Goal: Check status: Check status

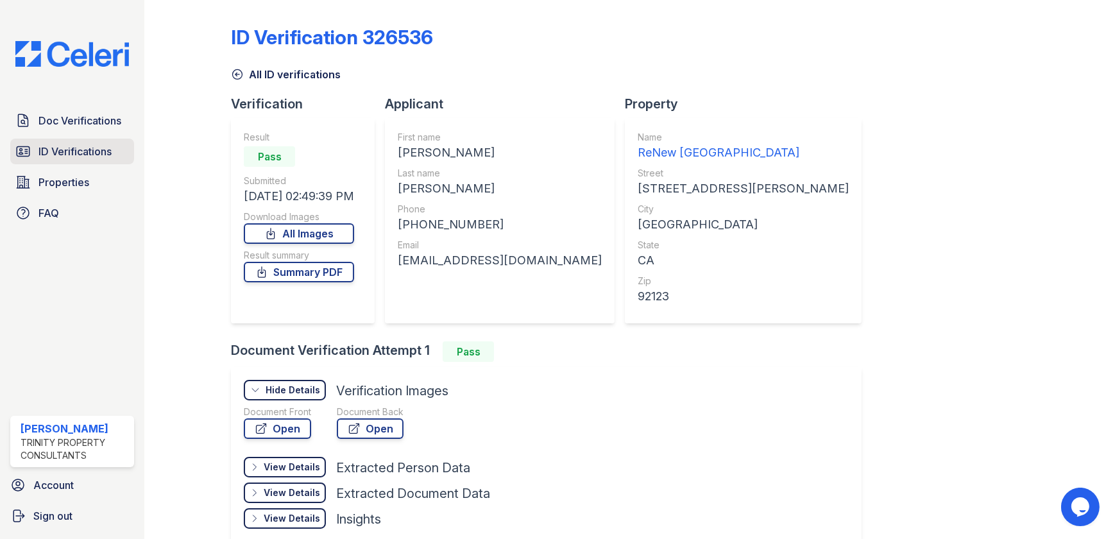
click at [44, 140] on link "ID Verifications" at bounding box center [72, 152] width 124 height 26
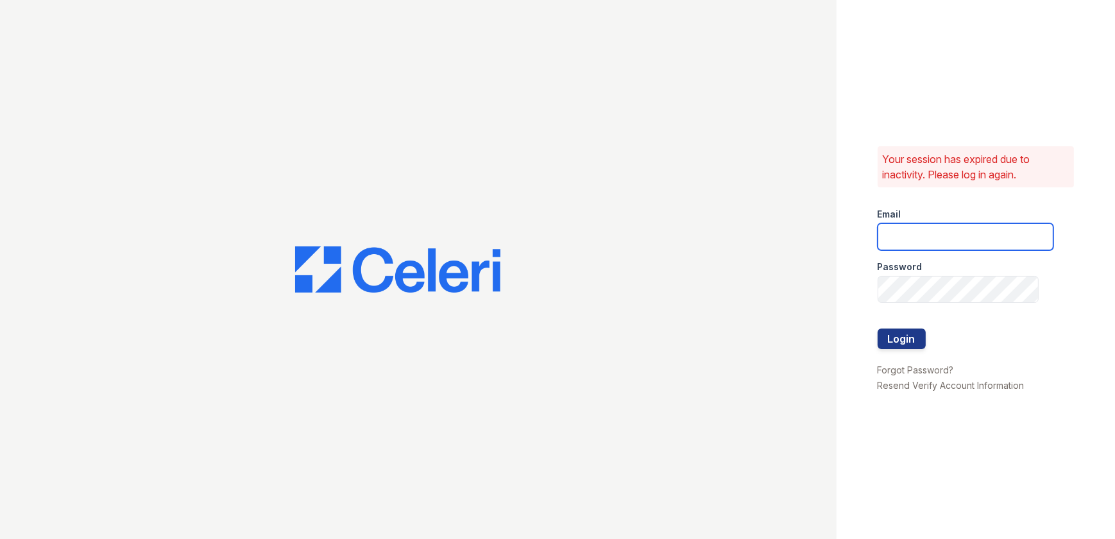
type input "[EMAIL_ADDRESS][DOMAIN_NAME]"
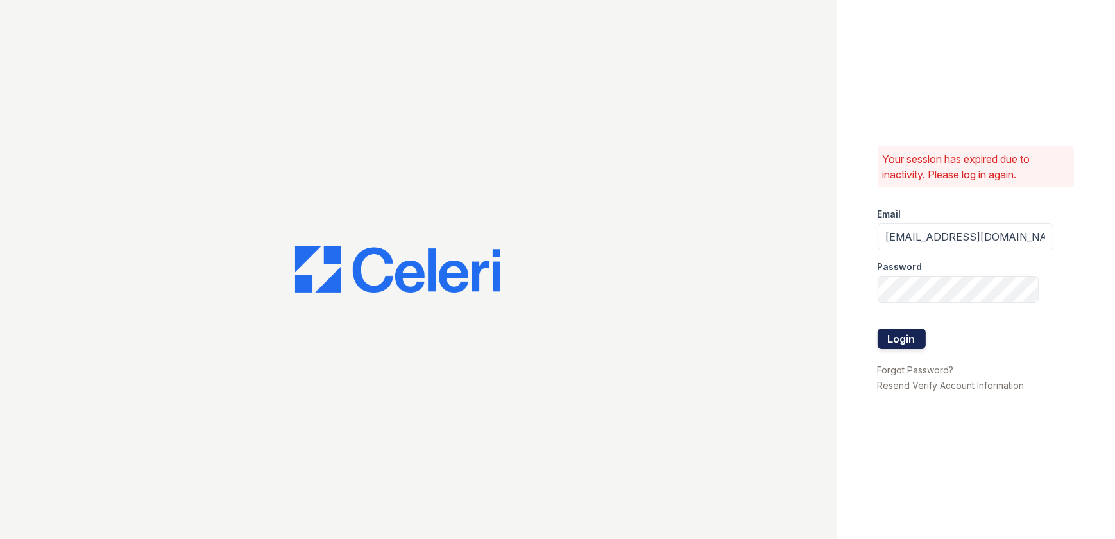
click at [917, 341] on button "Login" at bounding box center [901, 338] width 48 height 21
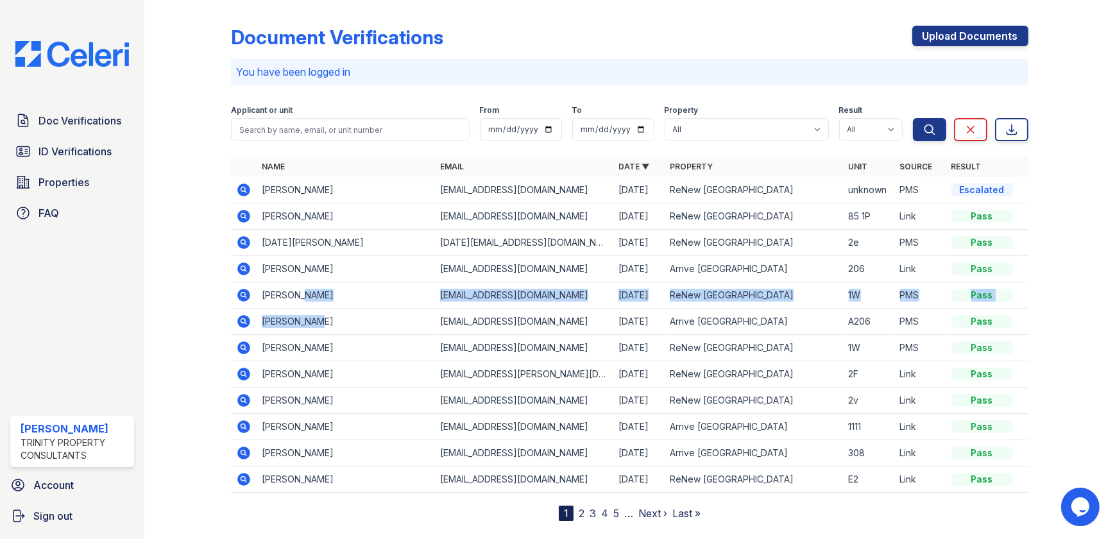
drag, startPoint x: 284, startPoint y: 194, endPoint x: 308, endPoint y: 318, distance: 126.8
click at [309, 327] on div "Document Verifications Upload Documents You have been logged in Filter Applican…" at bounding box center [629, 263] width 797 height 516
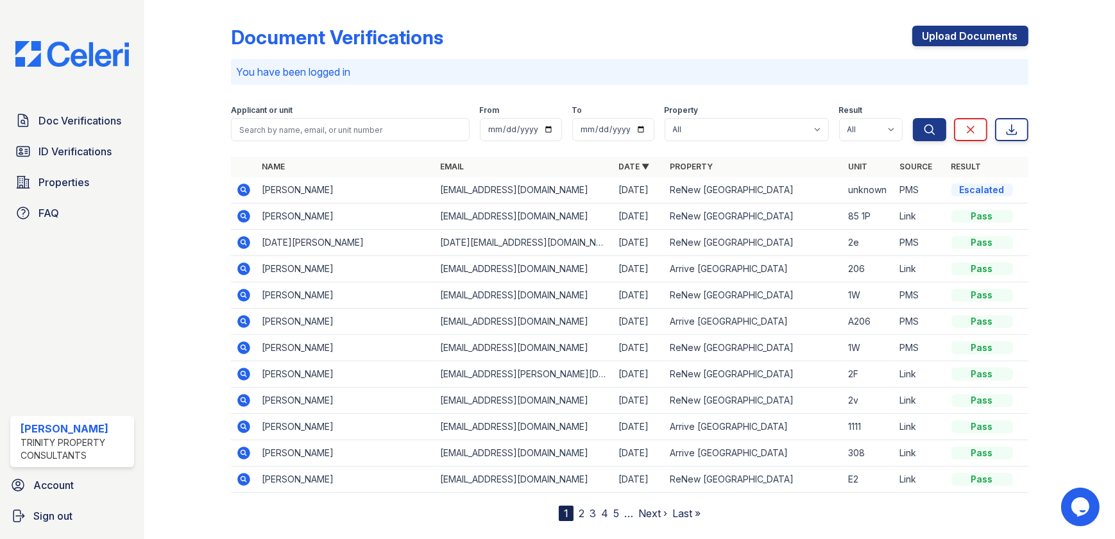
drag, startPoint x: 308, startPoint y: 318, endPoint x: 189, endPoint y: 216, distance: 156.5
click at [191, 227] on div at bounding box center [198, 263] width 67 height 516
click at [73, 149] on span "ID Verifications" at bounding box center [74, 151] width 73 height 15
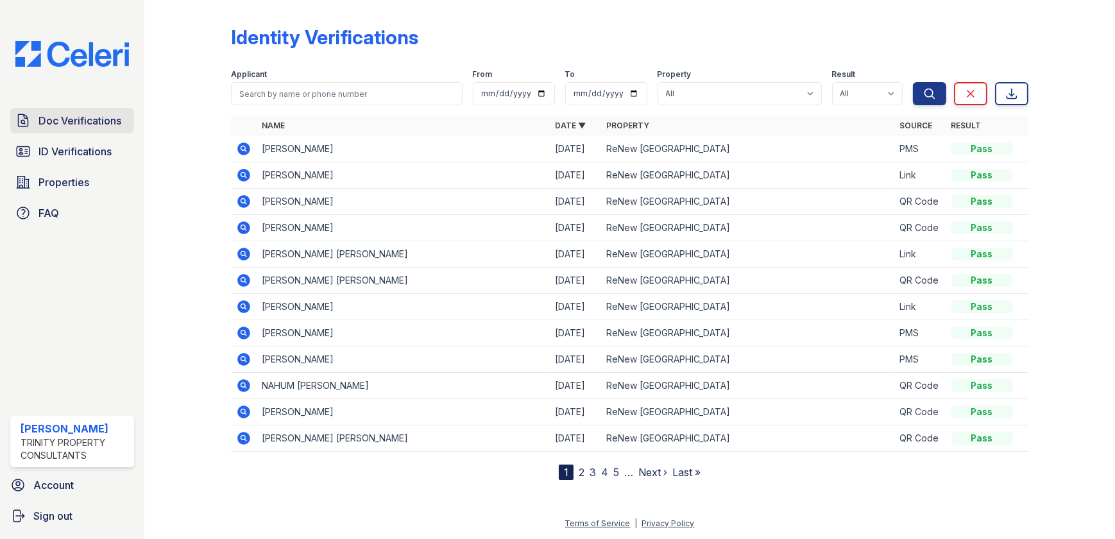
click at [101, 124] on span "Doc Verifications" at bounding box center [79, 120] width 83 height 15
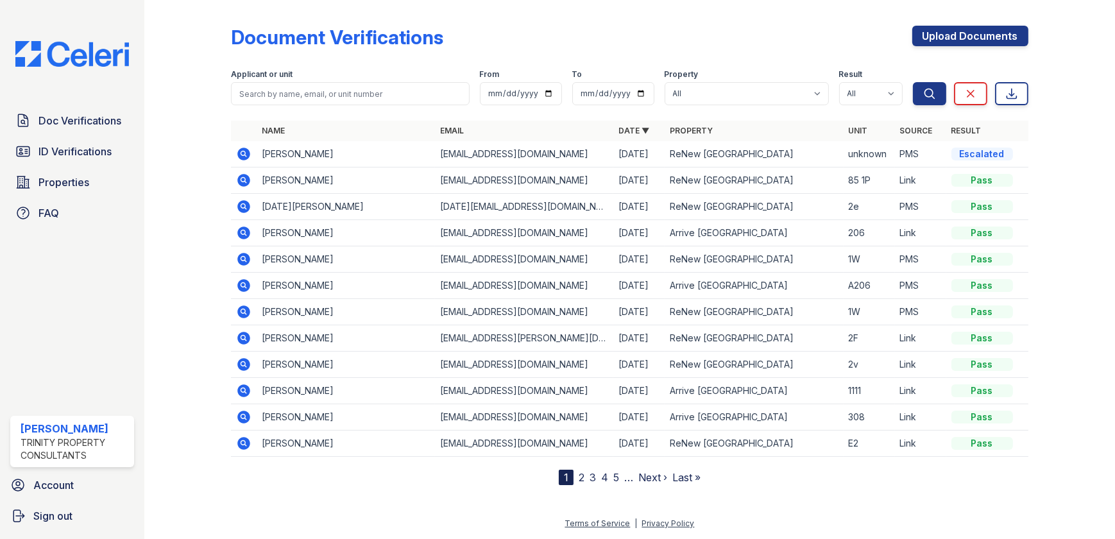
click at [242, 155] on icon at bounding box center [243, 153] width 15 height 15
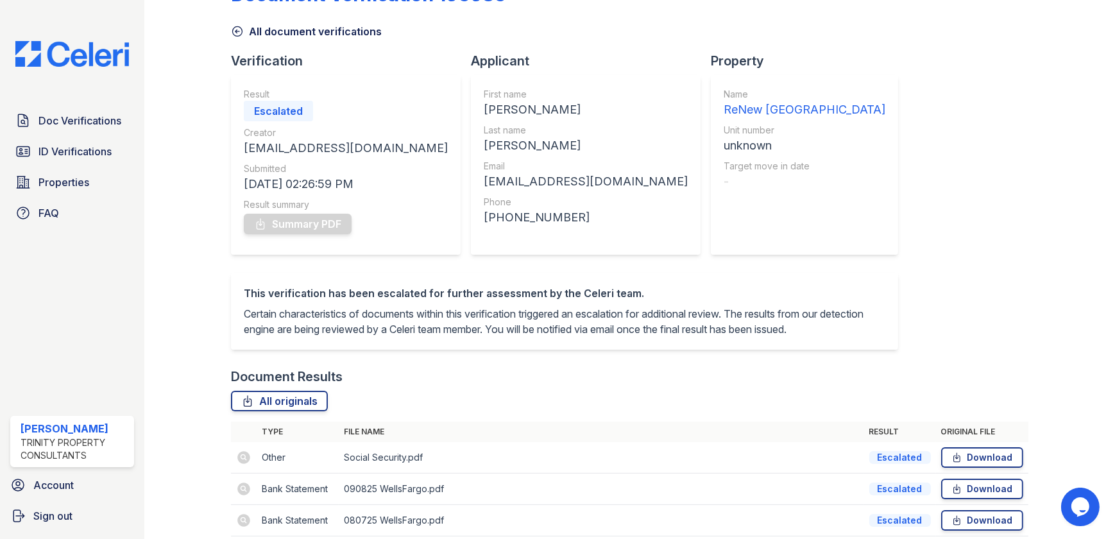
scroll to position [40, 0]
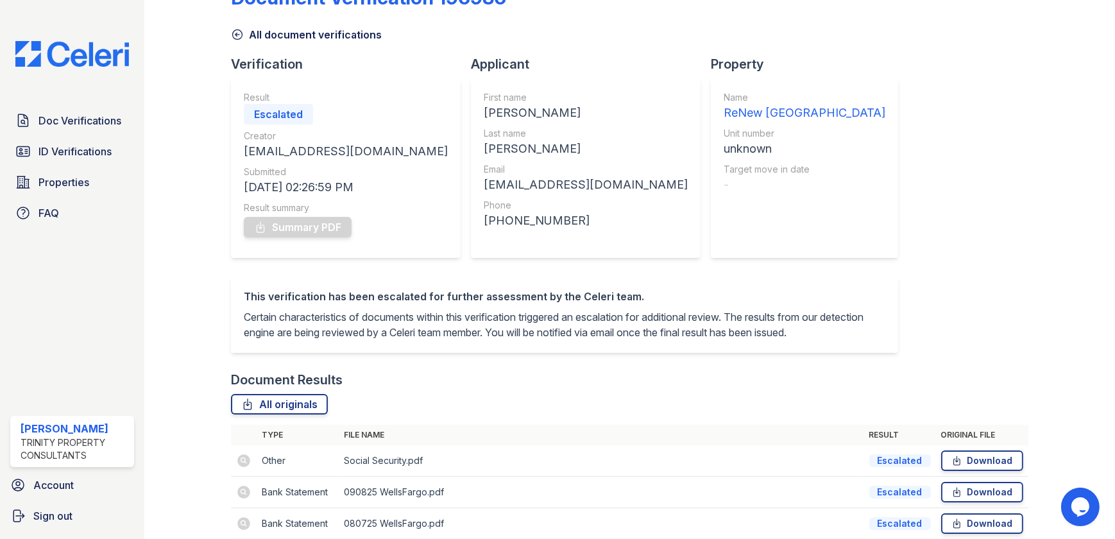
click at [90, 137] on div "Doc Verifications ID Verifications Properties FAQ" at bounding box center [72, 167] width 134 height 118
click at [92, 126] on span "Doc Verifications" at bounding box center [79, 120] width 83 height 15
